Goal: Use online tool/utility: Utilize a website feature to perform a specific function

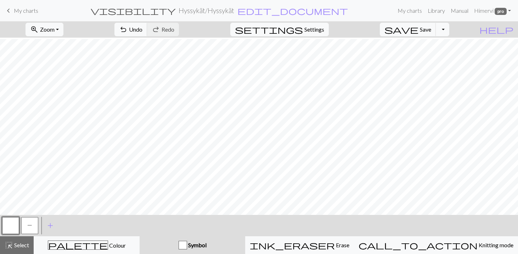
scroll to position [61, 0]
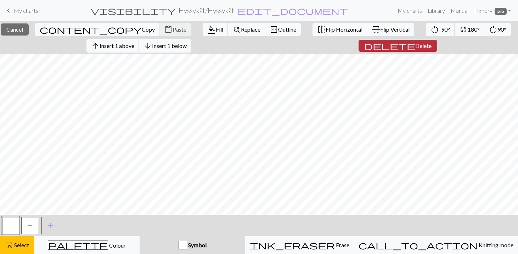
click at [403, 43] on span "delete" at bounding box center [389, 46] width 51 height 10
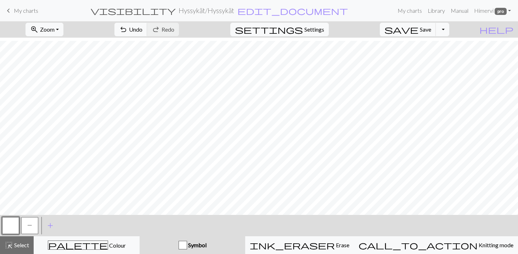
scroll to position [82, 0]
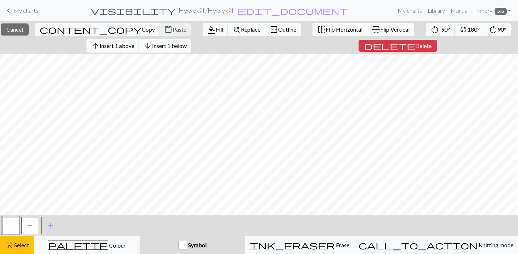
click at [184, 43] on span "Insert 1 below" at bounding box center [169, 45] width 35 height 7
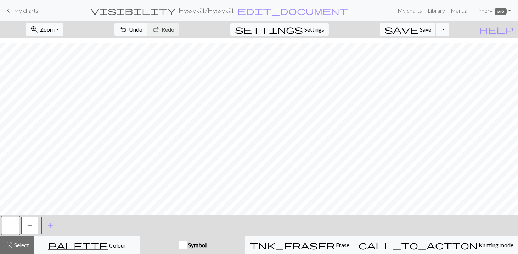
scroll to position [89, 0]
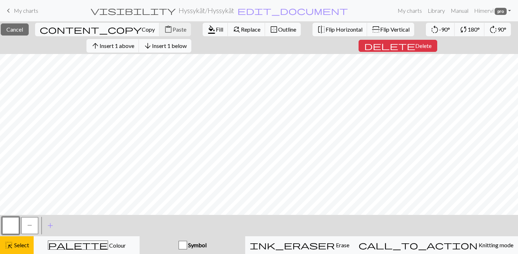
click at [171, 46] on span "Insert 1 below" at bounding box center [169, 45] width 35 height 7
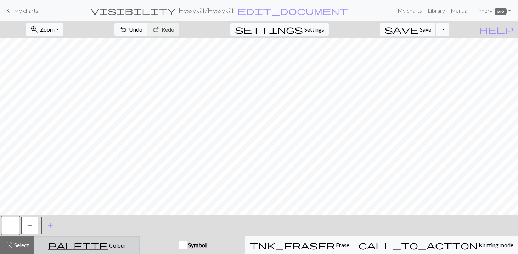
click at [108, 247] on span "Colour" at bounding box center [117, 244] width 18 height 7
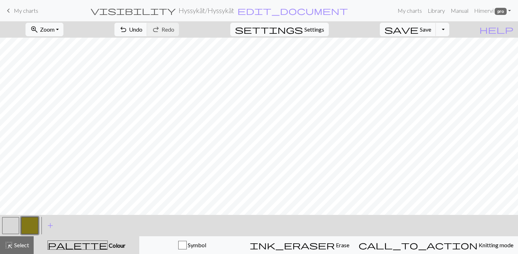
click at [29, 225] on button "button" at bounding box center [29, 225] width 17 height 17
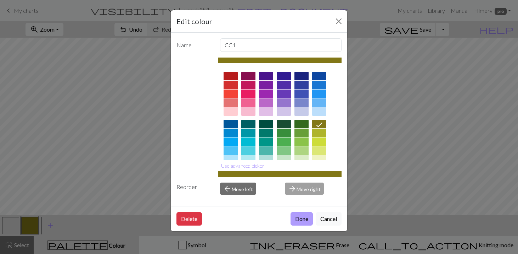
click at [299, 218] on button "Done" at bounding box center [302, 218] width 22 height 13
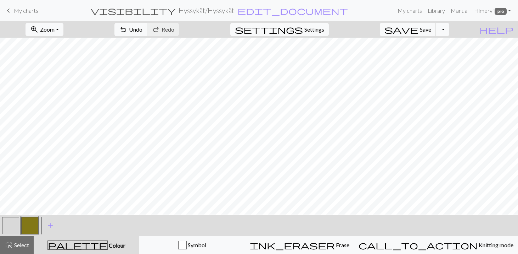
scroll to position [96, 0]
click at [143, 30] on span "Undo" at bounding box center [135, 29] width 13 height 7
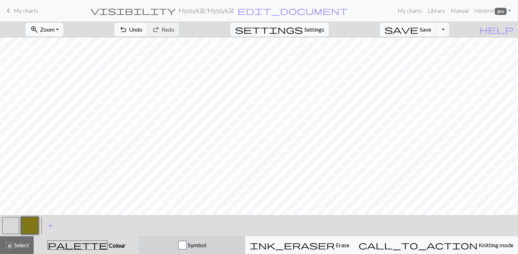
click at [206, 245] on span "Symbol" at bounding box center [197, 244] width 20 height 7
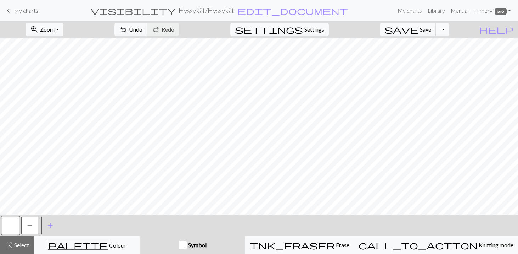
click at [32, 223] on button "P" at bounding box center [29, 225] width 17 height 17
click at [32, 228] on button "P" at bounding box center [29, 225] width 17 height 17
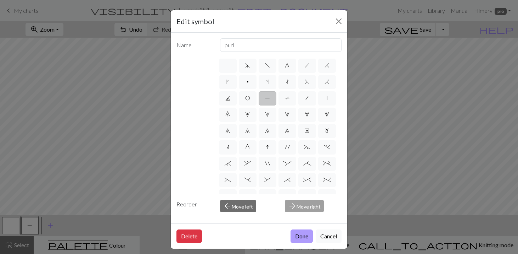
click at [301, 233] on button "Done" at bounding box center [302, 235] width 22 height 13
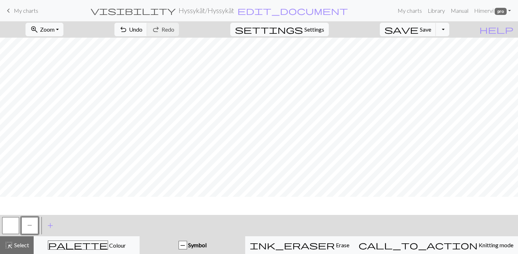
scroll to position [0, 0]
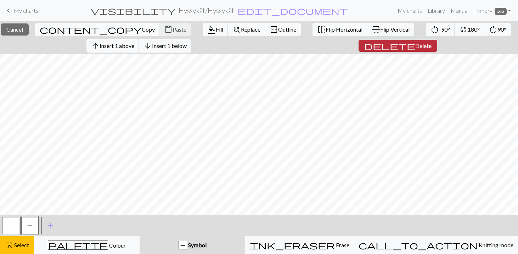
click at [416, 47] on span "Delete" at bounding box center [424, 45] width 16 height 7
click at [126, 45] on span "Insert 1 above" at bounding box center [117, 45] width 35 height 7
click at [125, 48] on span "Insert 1 above" at bounding box center [117, 45] width 35 height 7
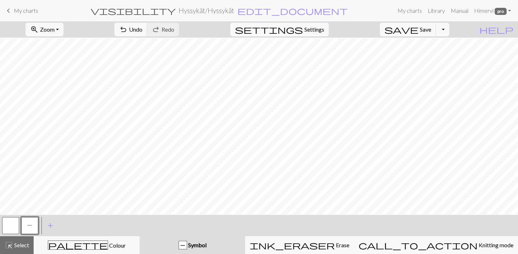
scroll to position [16, 0]
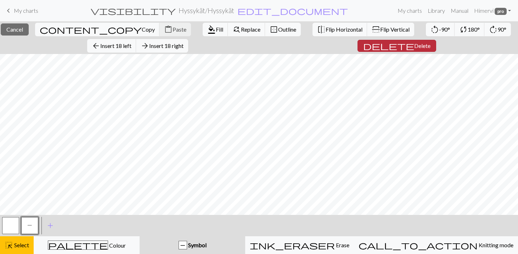
click at [416, 45] on span "Delete" at bounding box center [422, 45] width 16 height 7
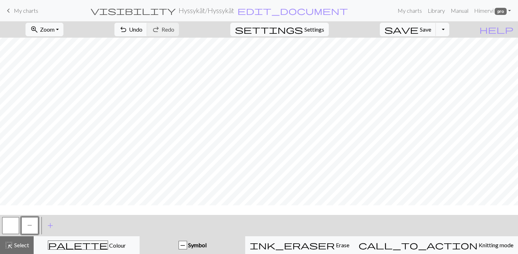
scroll to position [0, 0]
click at [63, 29] on button "zoom_in Zoom Zoom" at bounding box center [45, 29] width 38 height 13
click at [56, 84] on button "50%" at bounding box center [54, 84] width 56 height 11
